Goal: Information Seeking & Learning: Learn about a topic

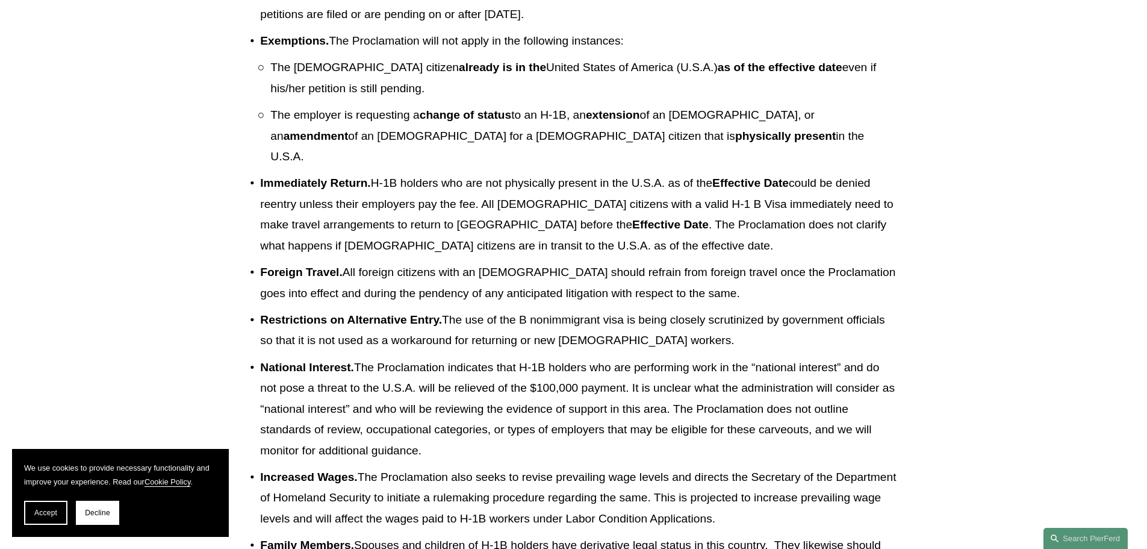
scroll to position [903, 0]
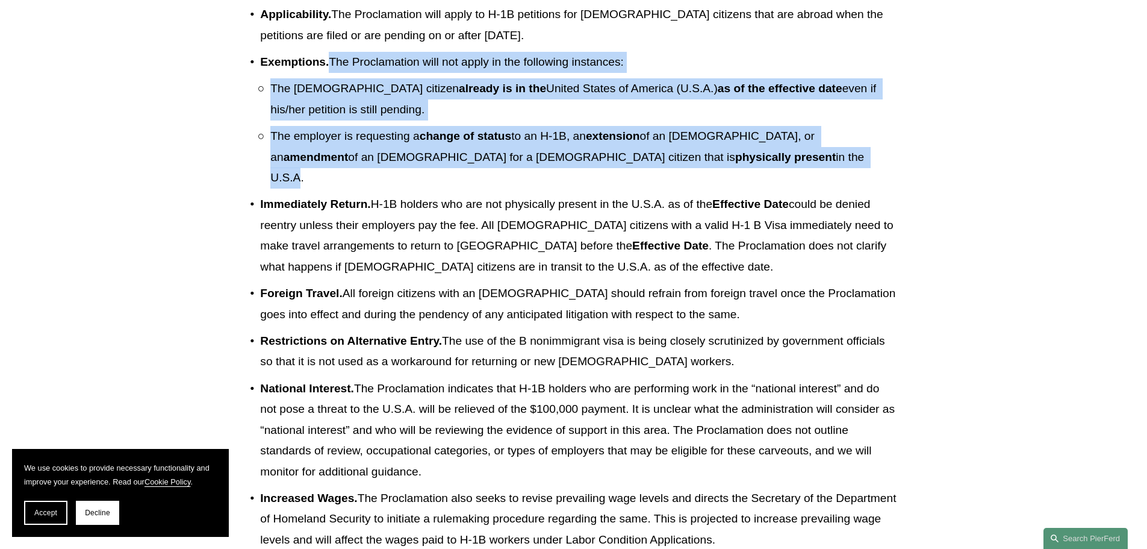
drag, startPoint x: 508, startPoint y: 203, endPoint x: 330, endPoint y: 106, distance: 202.9
click at [330, 106] on li "Exemptions. The Proclamation will not apply in the following instances: The [DE…" at bounding box center [578, 120] width 637 height 137
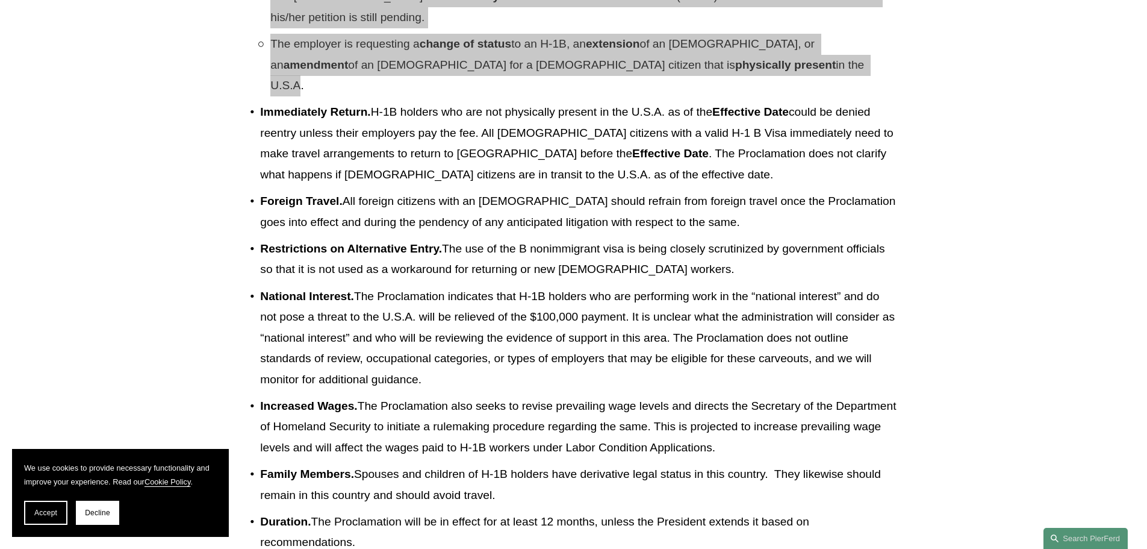
scroll to position [1024, 0]
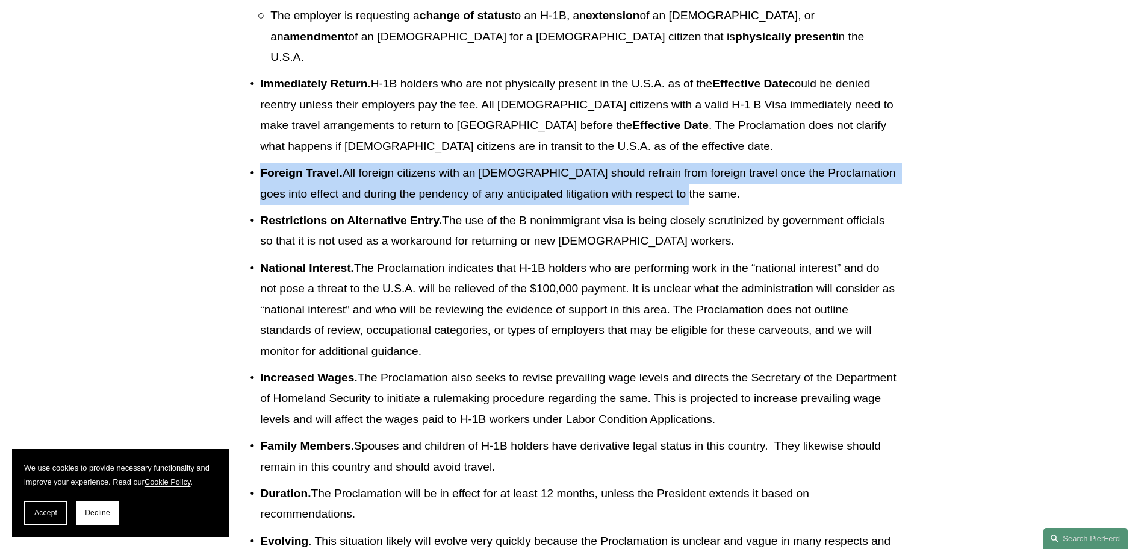
drag, startPoint x: 697, startPoint y: 213, endPoint x: 231, endPoint y: 201, distance: 466.3
click at [231, 201] on article "Back to Insights President [PERSON_NAME] H-1B Proclamation Issued [DATE] Client…" at bounding box center [573, 100] width 1147 height 2041
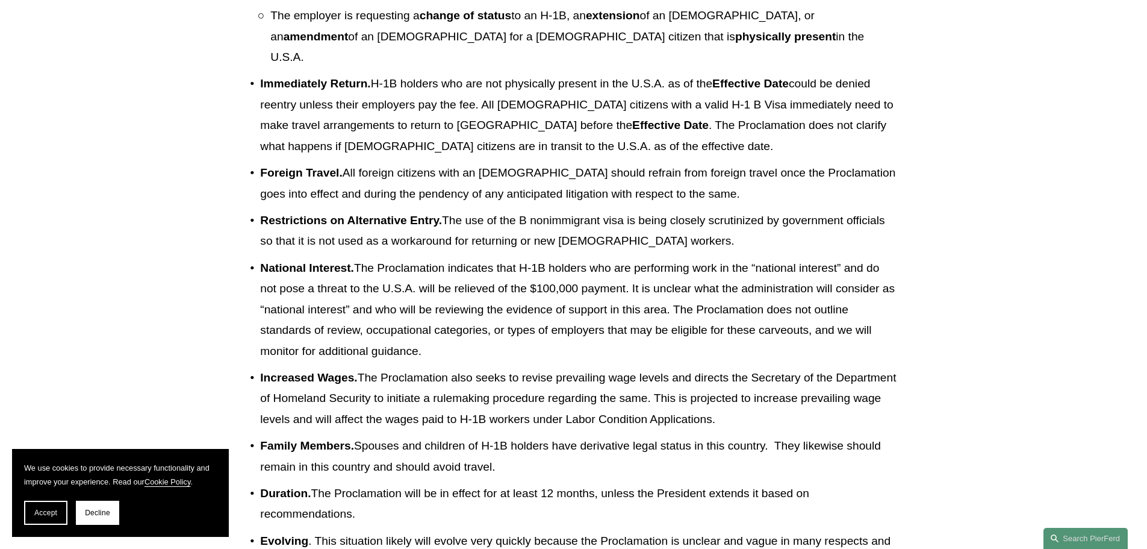
click at [565, 252] on p "Restrictions on Alternative Entry. The use of the B nonimmigrant visa is being …" at bounding box center [578, 231] width 637 height 42
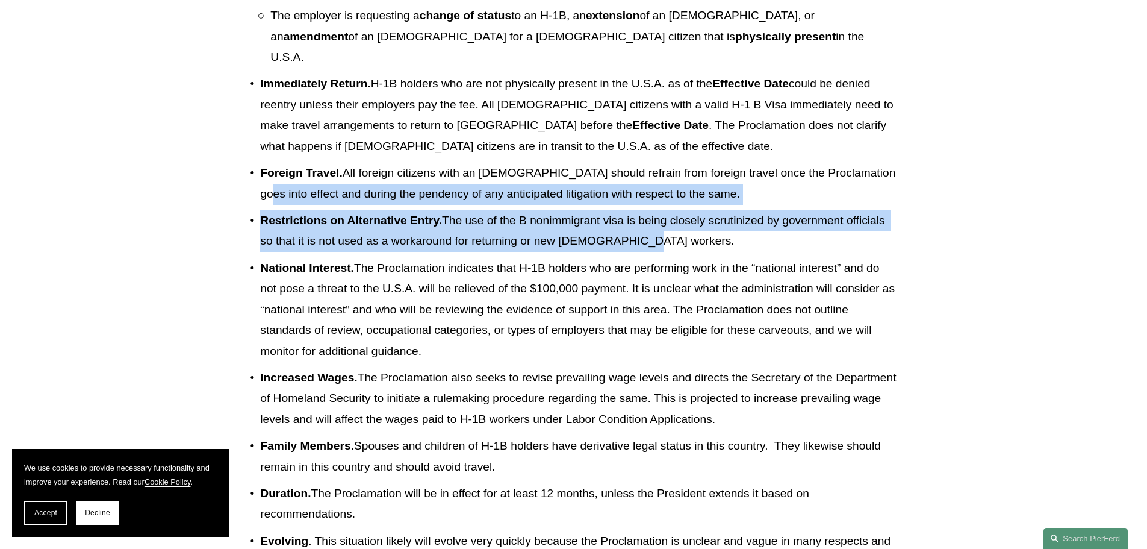
drag, startPoint x: 644, startPoint y: 267, endPoint x: 268, endPoint y: 220, distance: 379.4
click at [268, 220] on ul "Payment . Employers must pay a fee of $100,000 per worker to employ [DEMOGRAPHI…" at bounding box center [573, 160] width 647 height 866
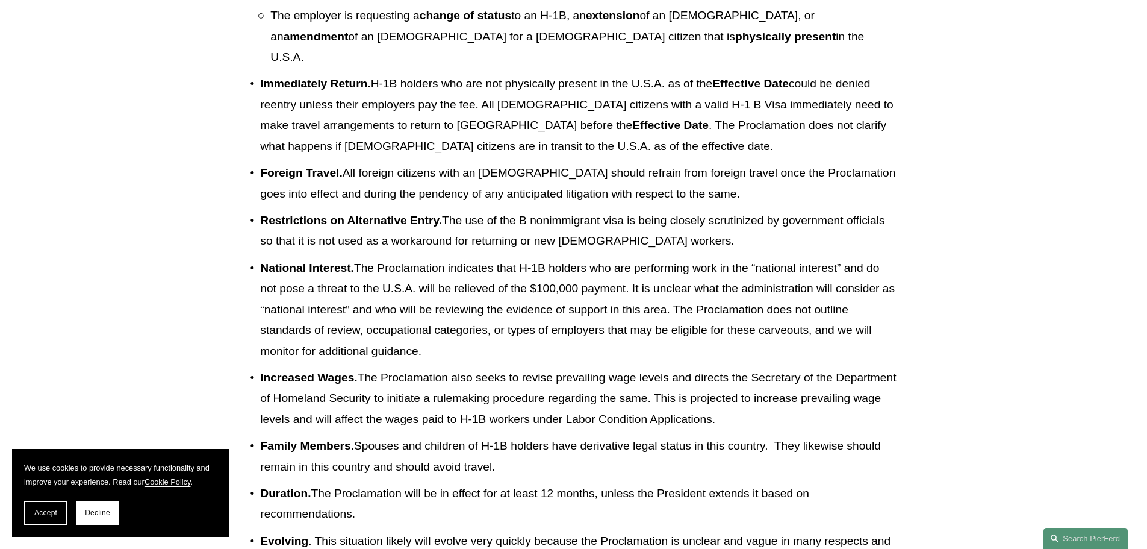
click at [506, 362] on p "National Interest. The Proclamation indicates that H-1B holders who are perform…" at bounding box center [578, 310] width 637 height 104
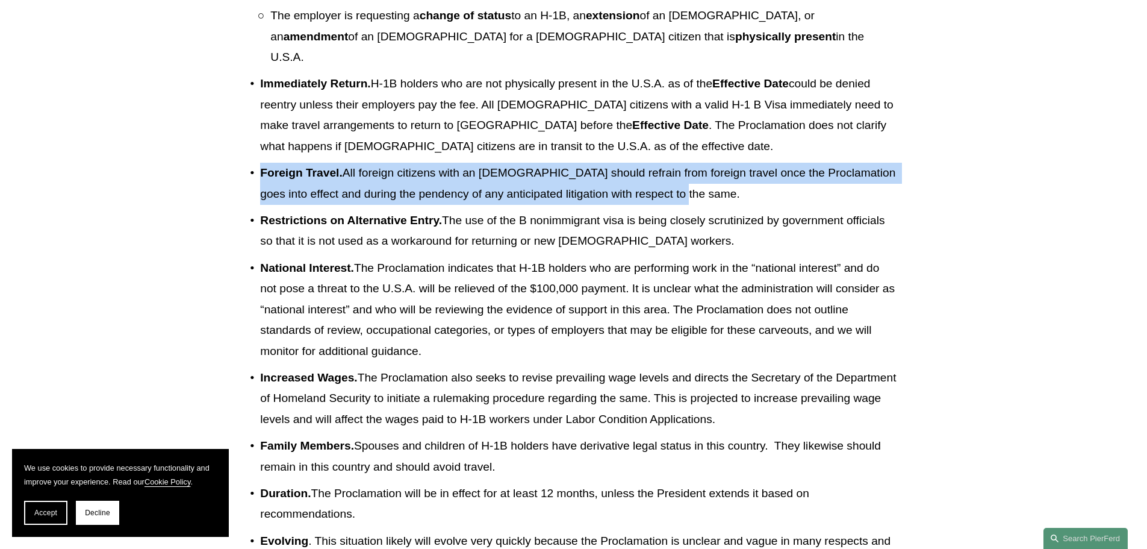
drag, startPoint x: 699, startPoint y: 223, endPoint x: 287, endPoint y: 207, distance: 412.9
click at [279, 204] on p "Foreign Travel. All [DEMOGRAPHIC_DATA] citizens with an [DEMOGRAPHIC_DATA] shou…" at bounding box center [578, 184] width 637 height 42
click at [565, 204] on p "Foreign Travel. All [DEMOGRAPHIC_DATA] citizens with an [DEMOGRAPHIC_DATA] shou…" at bounding box center [578, 184] width 637 height 42
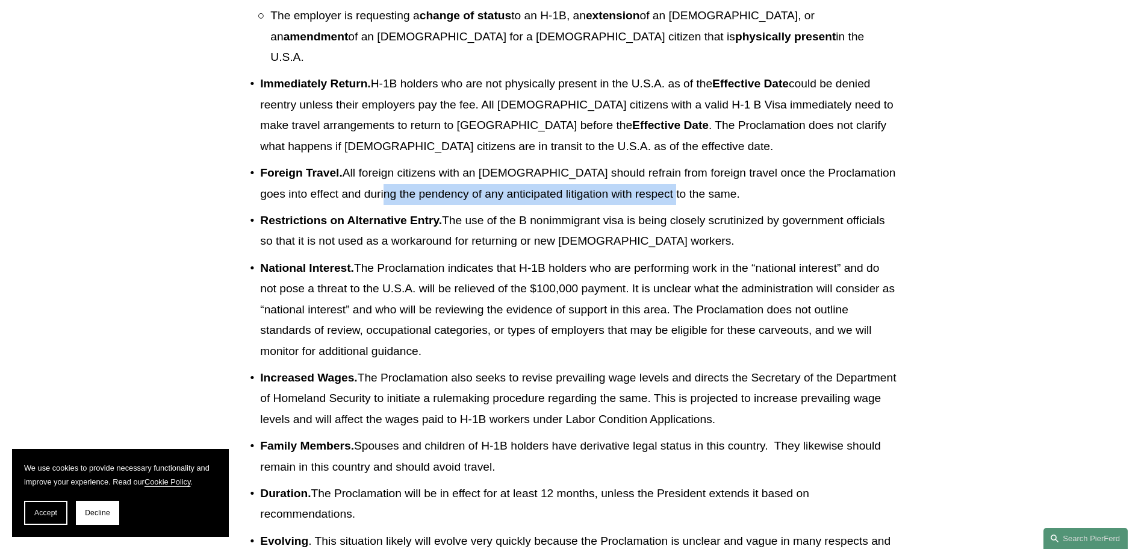
drag, startPoint x: 669, startPoint y: 213, endPoint x: 375, endPoint y: 241, distance: 295.2
click at [375, 241] on ul "Payment . Employers must pay a fee of $100,000 per worker to employ [DEMOGRAPHI…" at bounding box center [573, 160] width 647 height 866
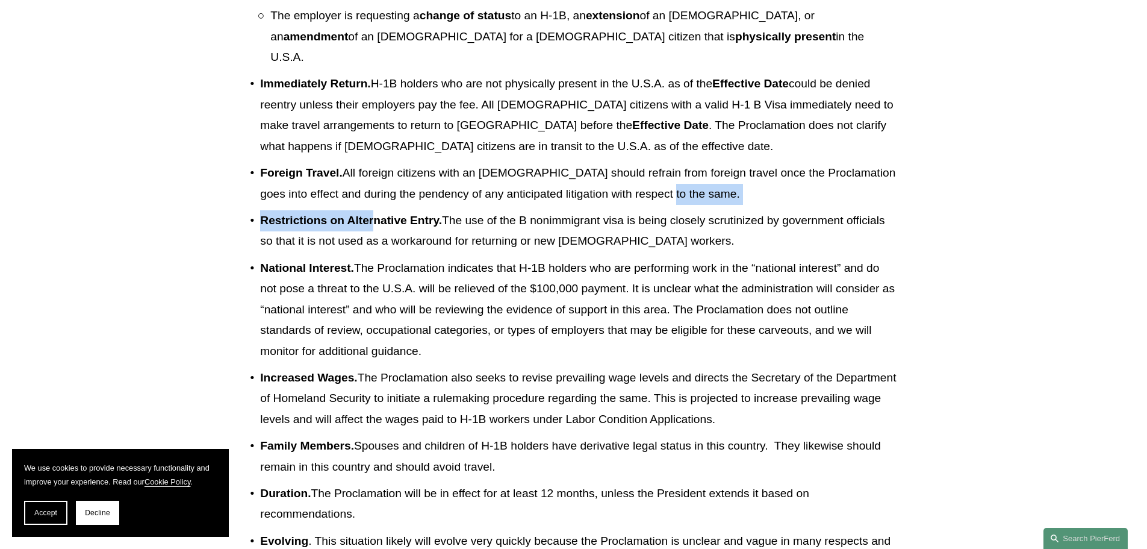
click at [565, 204] on p "Foreign Travel. All [DEMOGRAPHIC_DATA] citizens with an [DEMOGRAPHIC_DATA] shou…" at bounding box center [578, 184] width 637 height 42
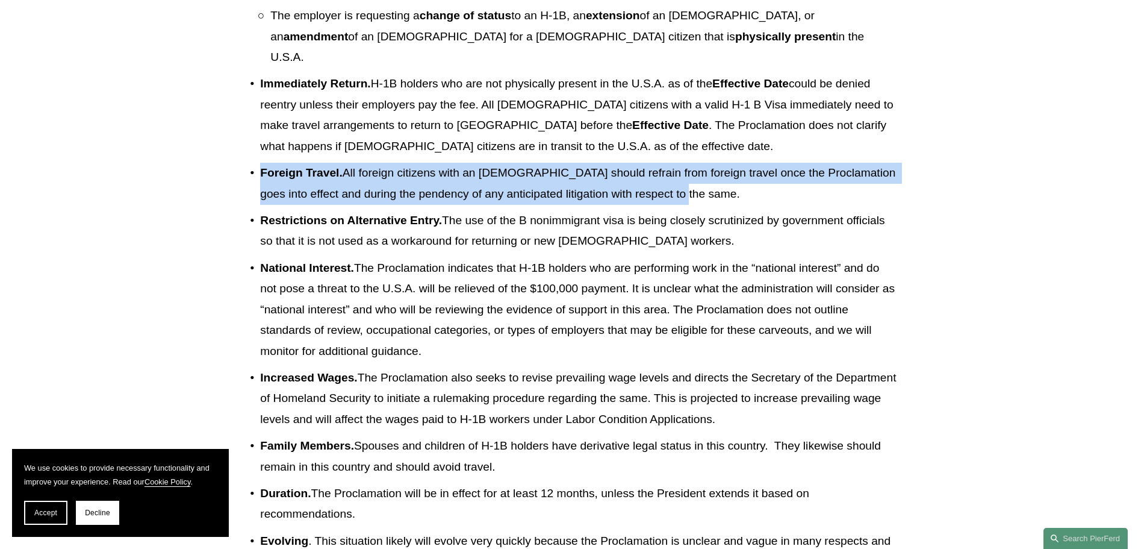
drag, startPoint x: 695, startPoint y: 216, endPoint x: 248, endPoint y: 182, distance: 448.1
click at [248, 182] on div "Please note: This client alert was originally published [DATE]. New guidance ha…" at bounding box center [573, 247] width 667 height 1312
copy p "Foreign Travel. All [DEMOGRAPHIC_DATA] citizens with an [DEMOGRAPHIC_DATA] shou…"
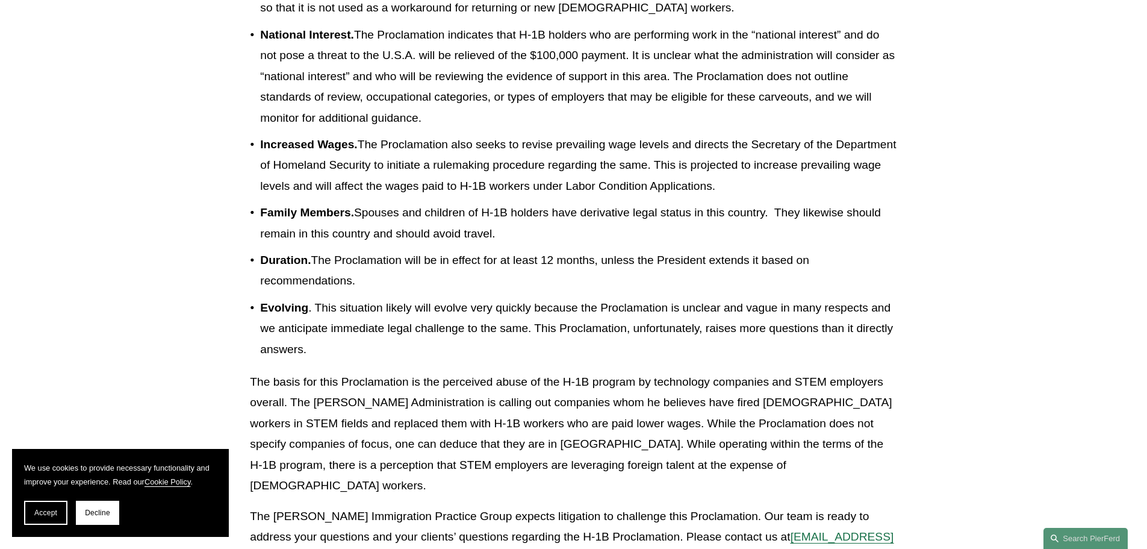
scroll to position [1265, 0]
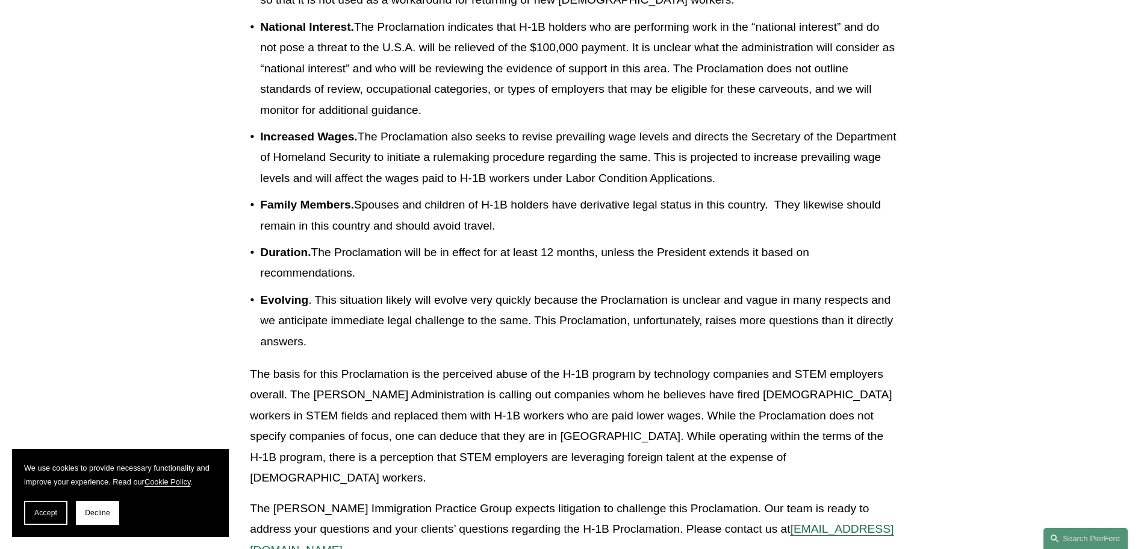
click at [553, 272] on p "Duration. The Proclamation will be in effect for at least 12 months, unless the…" at bounding box center [578, 263] width 637 height 42
drag, startPoint x: 271, startPoint y: 222, endPoint x: 394, endPoint y: 238, distance: 123.9
click at [394, 236] on p "Family Members. Spouses and children of H-1B holders have derivative legal stat…" at bounding box center [578, 216] width 637 height 42
click at [509, 236] on p "Family Members. Spouses and children of H-1B holders have derivative legal stat…" at bounding box center [578, 216] width 637 height 42
drag, startPoint x: 496, startPoint y: 252, endPoint x: 243, endPoint y: 228, distance: 254.7
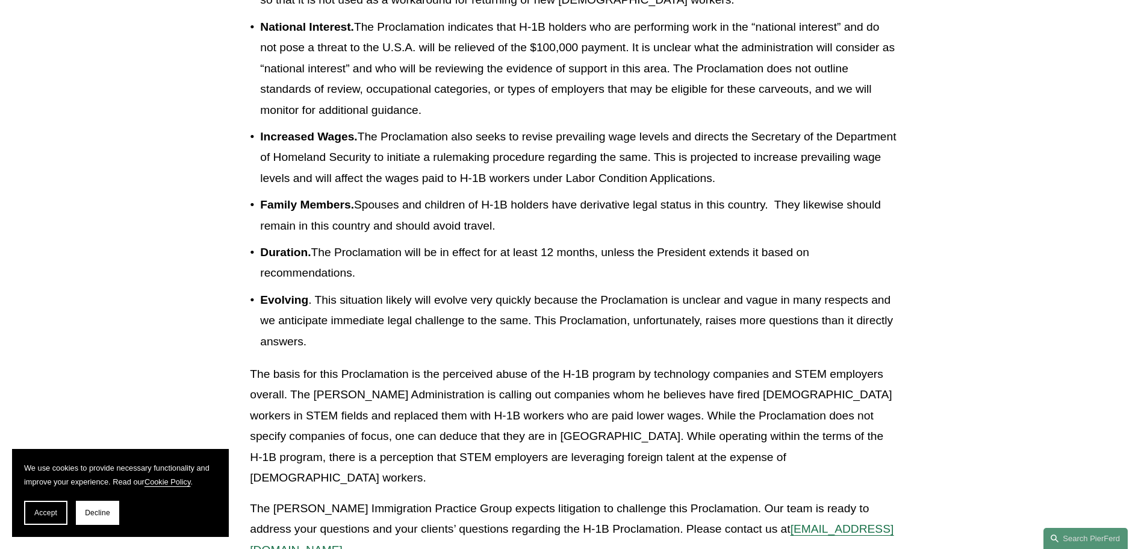
click at [260, 228] on p "Family Members. Spouses and children of H-1B holders have derivative legal stat…" at bounding box center [578, 216] width 637 height 42
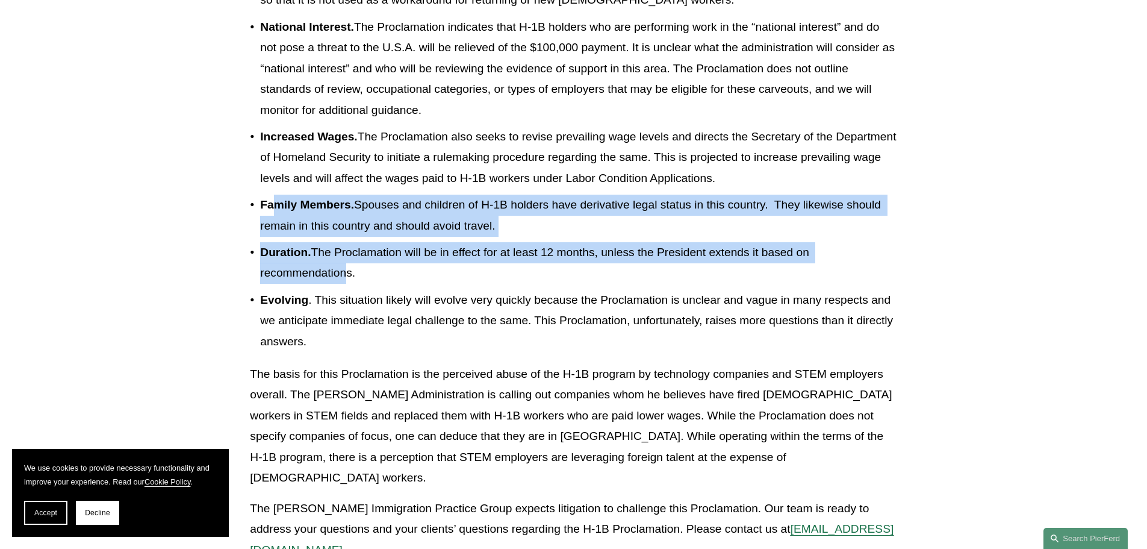
drag, startPoint x: 346, startPoint y: 288, endPoint x: 273, endPoint y: 239, distance: 87.5
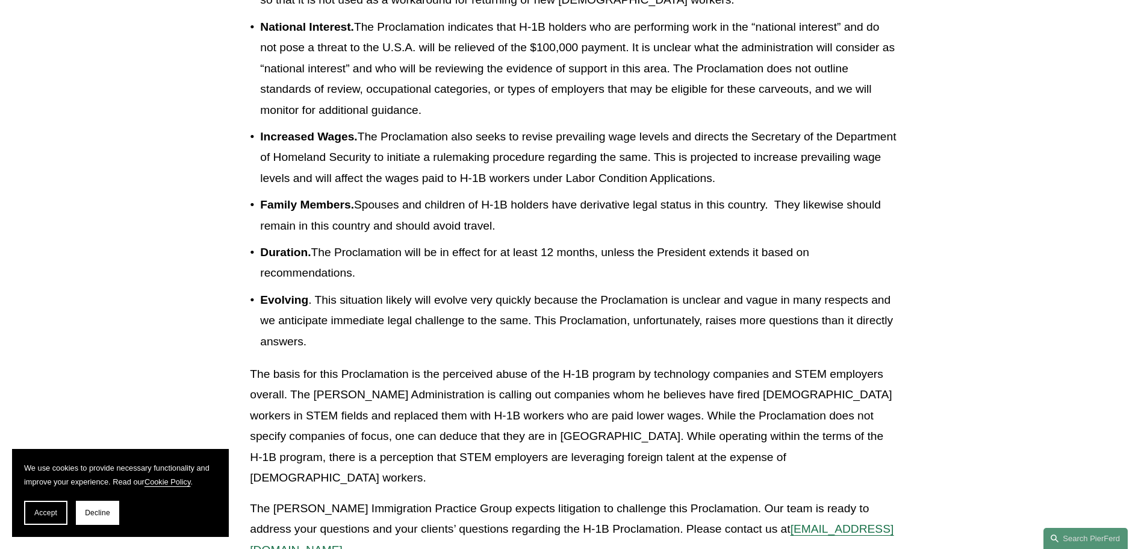
click at [365, 284] on p "Duration. The Proclamation will be in effect for at least 12 months, unless the…" at bounding box center [578, 263] width 637 height 42
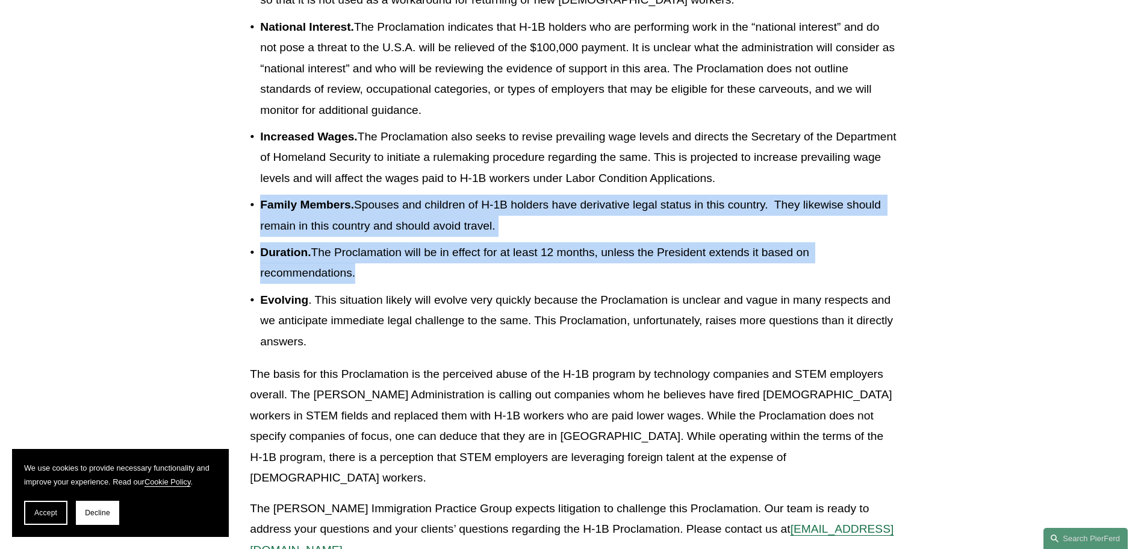
drag, startPoint x: 363, startPoint y: 299, endPoint x: 263, endPoint y: 231, distance: 120.1
copy ul "Family Members. Spouses and children of H-1B holders have derivative legal stat…"
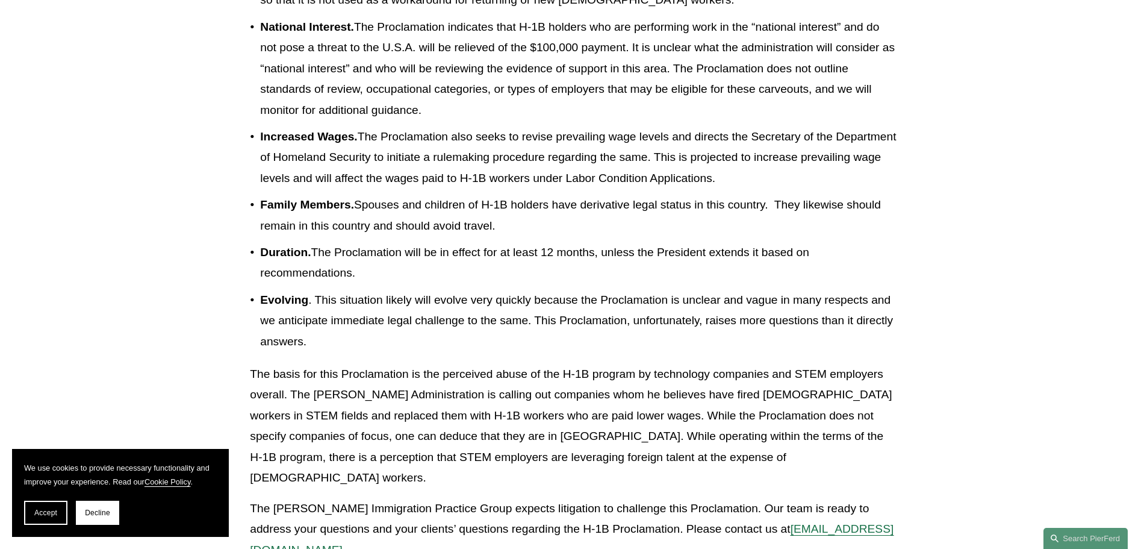
click at [495, 352] on p "Evolving . This situation likely will evolve very quickly because the Proclamat…" at bounding box center [578, 321] width 637 height 63
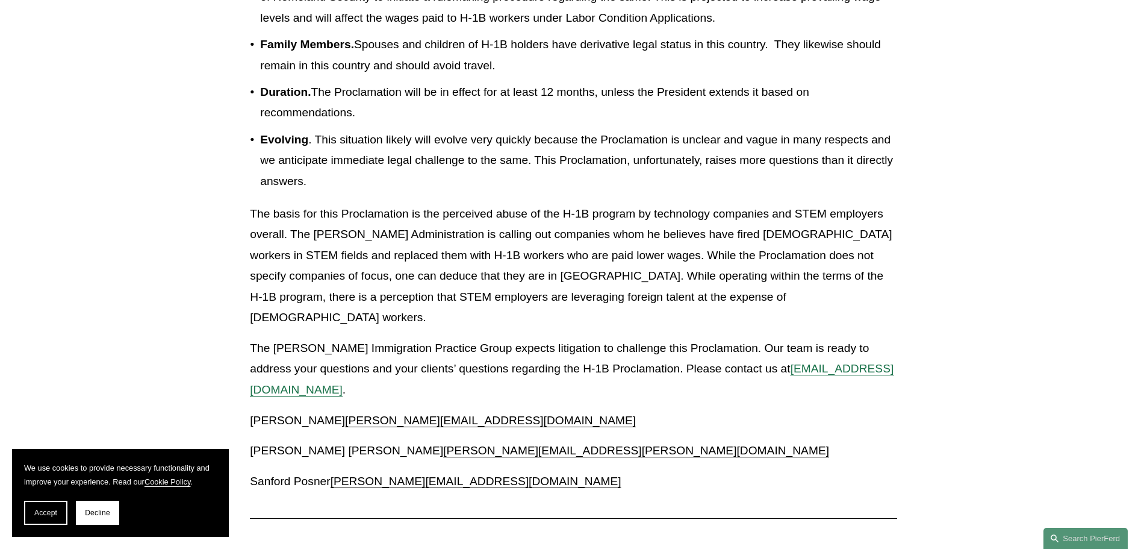
scroll to position [1445, 0]
